Goal: Information Seeking & Learning: Learn about a topic

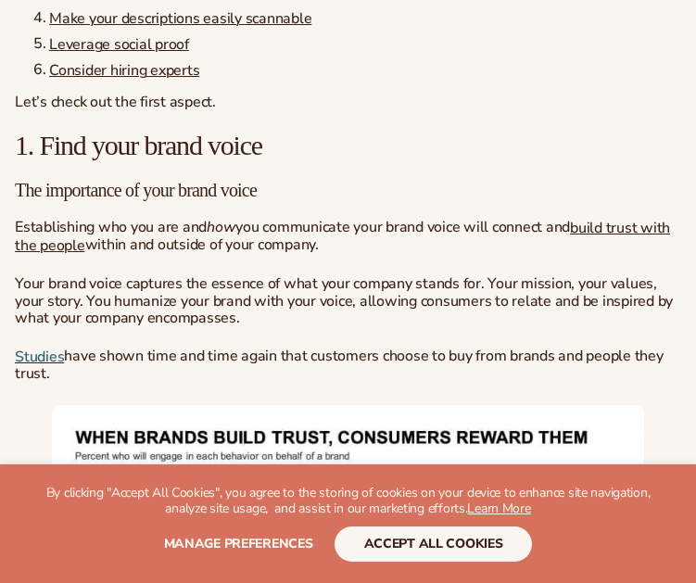
scroll to position [1283, 0]
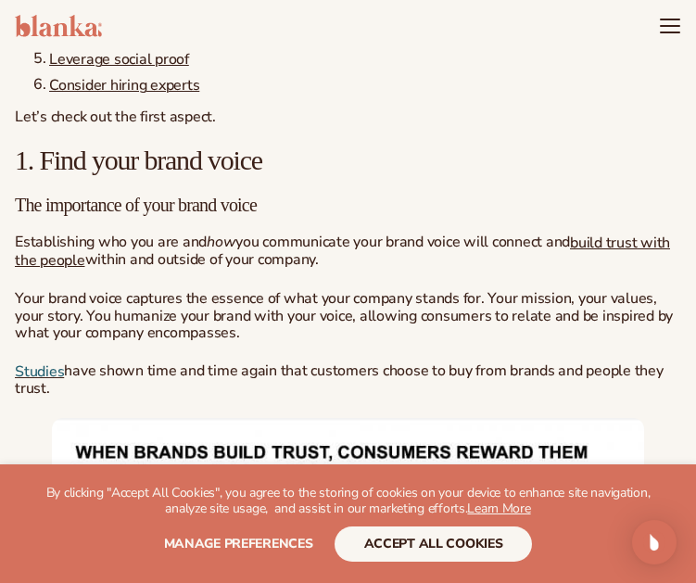
click at [142, 263] on p "Establishing who you are and how you communicate your brand voice will connect …" at bounding box center [348, 251] width 666 height 35
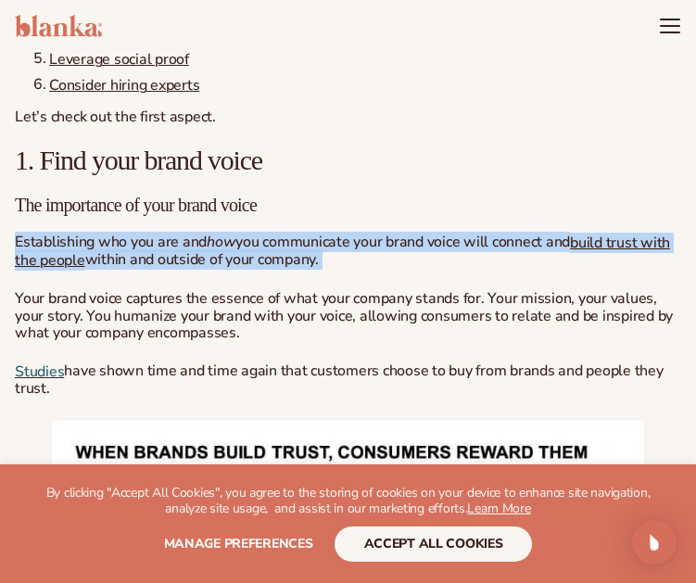
click at [142, 263] on p "Establishing who you are and how you communicate your brand voice will connect …" at bounding box center [348, 251] width 666 height 35
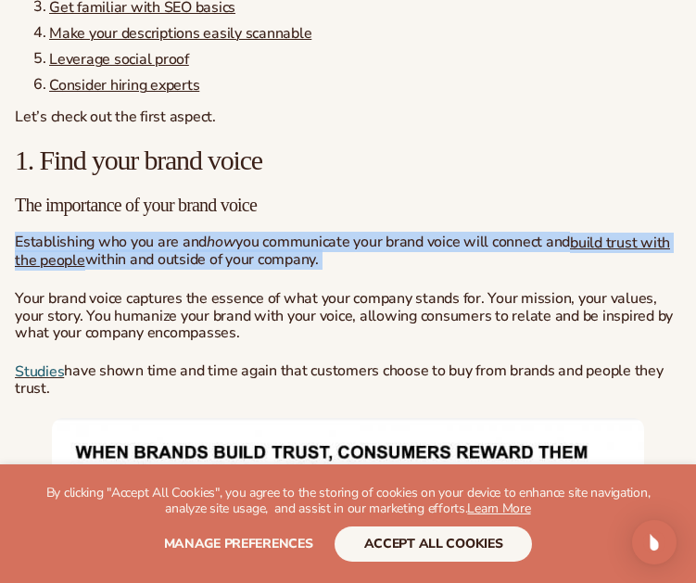
scroll to position [1561, 0]
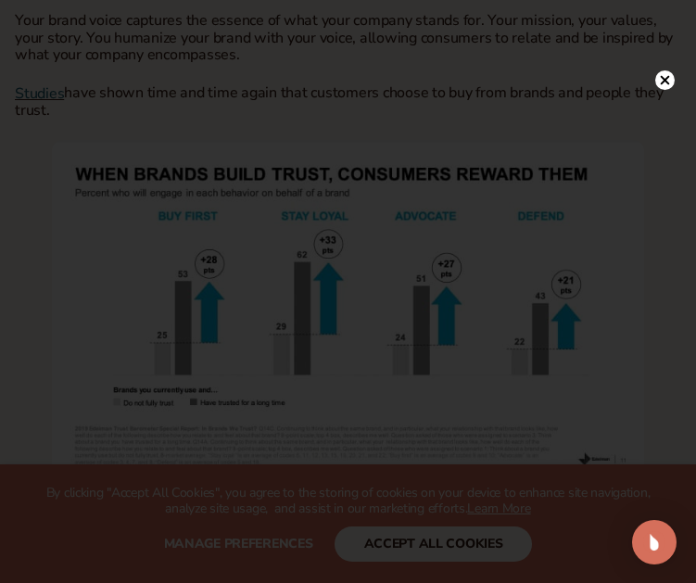
click at [669, 42] on div at bounding box center [348, 291] width 696 height 583
click at [672, 83] on circle at bounding box center [664, 79] width 19 height 19
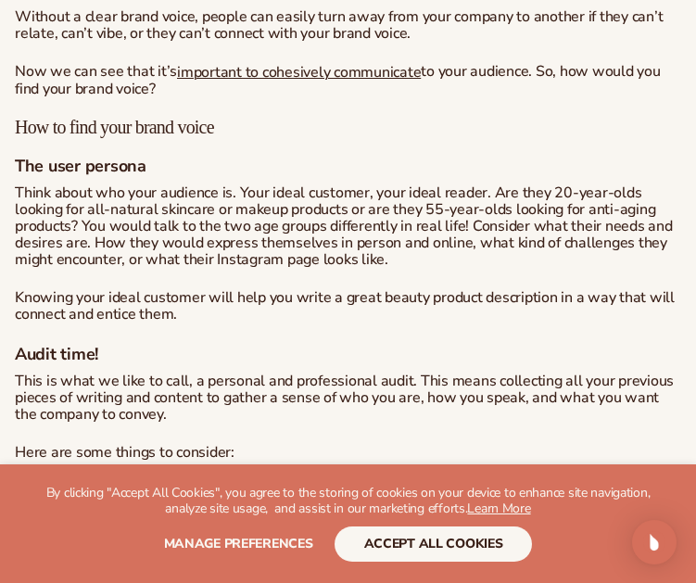
scroll to position [2488, 0]
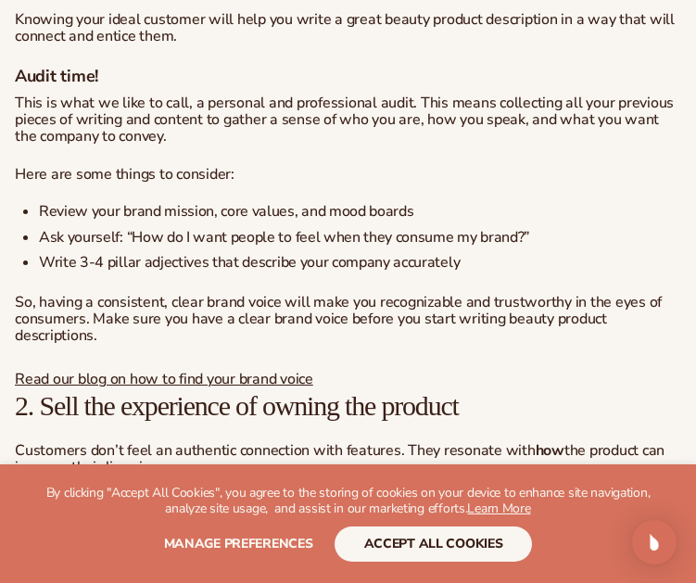
click at [272, 247] on li "Ask yourself: “How do I want people to feel when they consume my brand?”" at bounding box center [360, 238] width 642 height 17
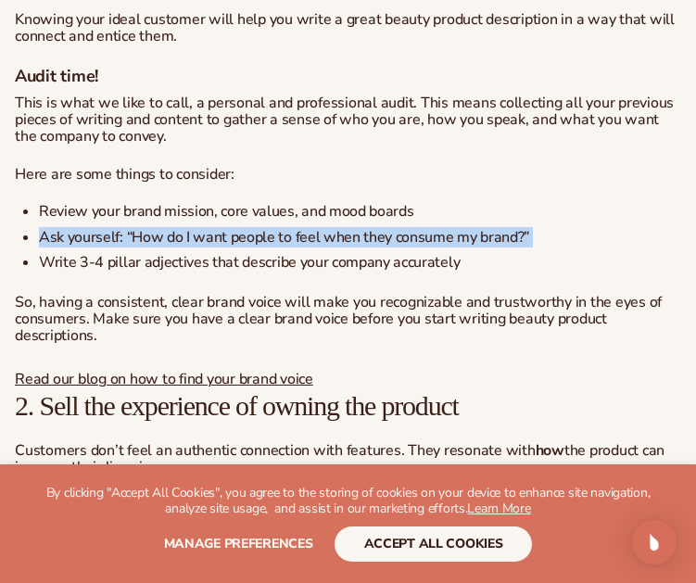
click at [272, 247] on li "Ask yourself: “How do I want people to feel when they consume my brand?”" at bounding box center [360, 238] width 642 height 17
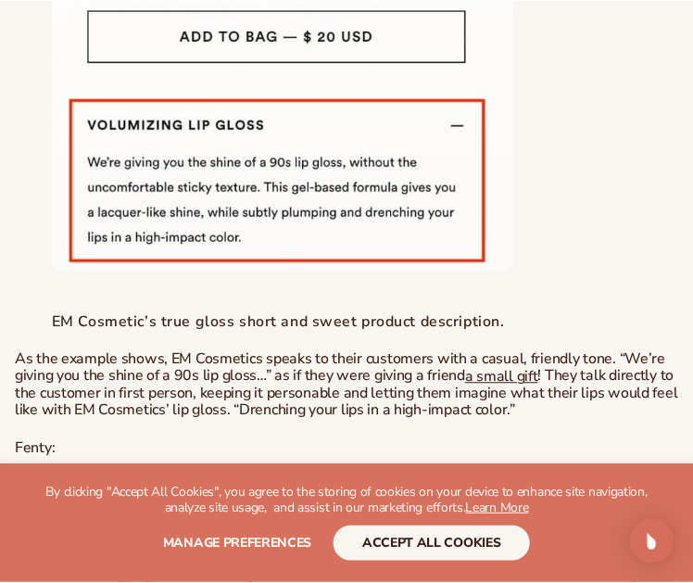
scroll to position [3503, 0]
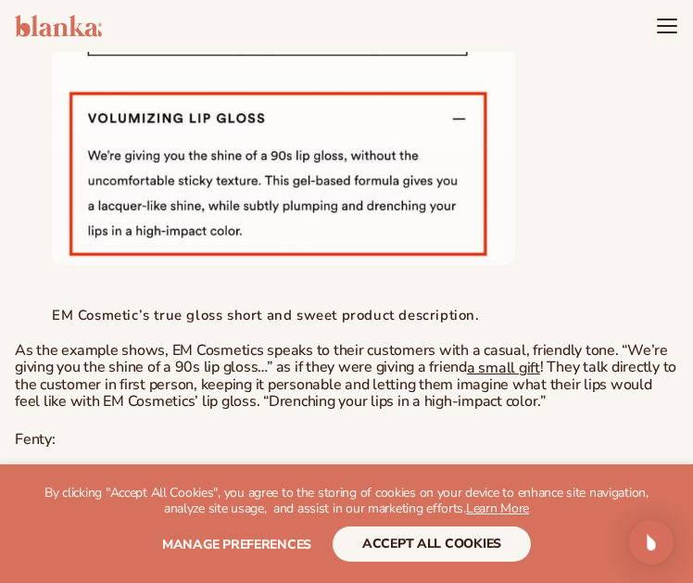
click at [128, 274] on p at bounding box center [346, 273] width 589 height 17
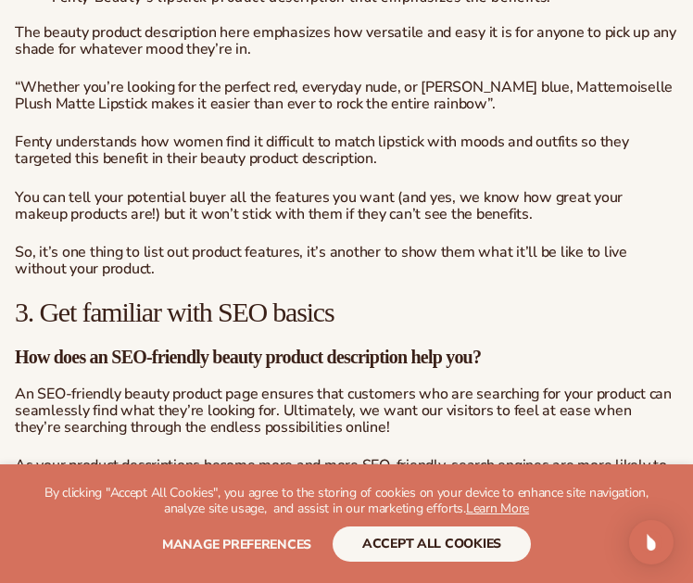
scroll to position [4059, 0]
